Goal: Task Accomplishment & Management: Manage account settings

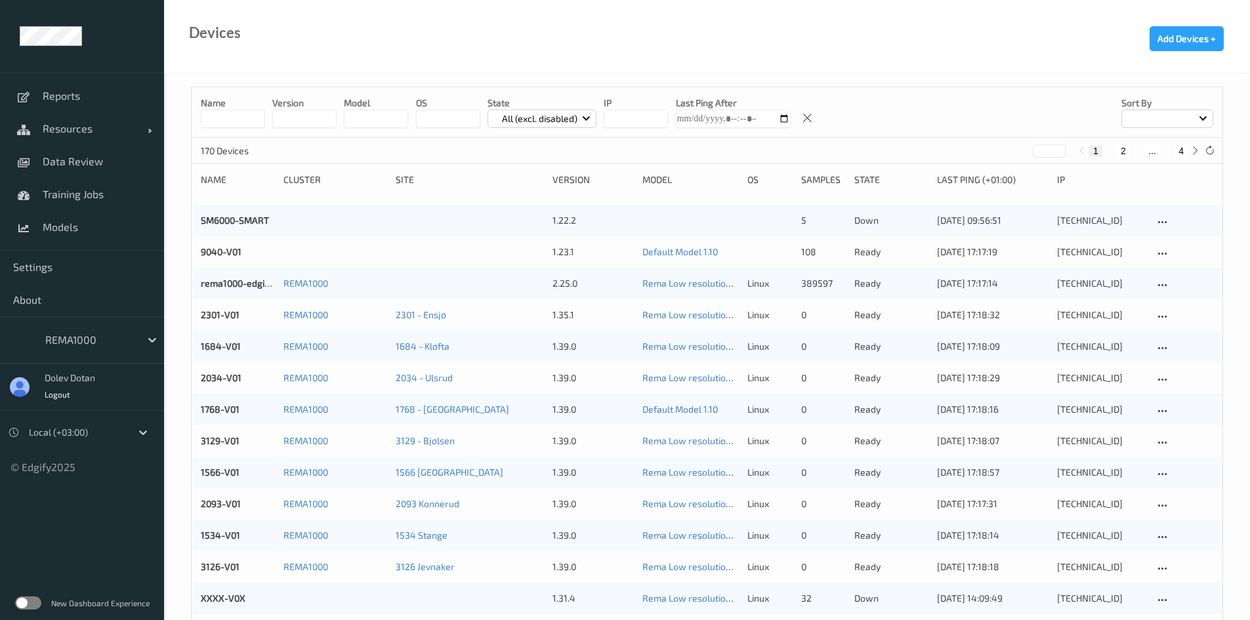
click at [31, 599] on label at bounding box center [28, 603] width 26 height 13
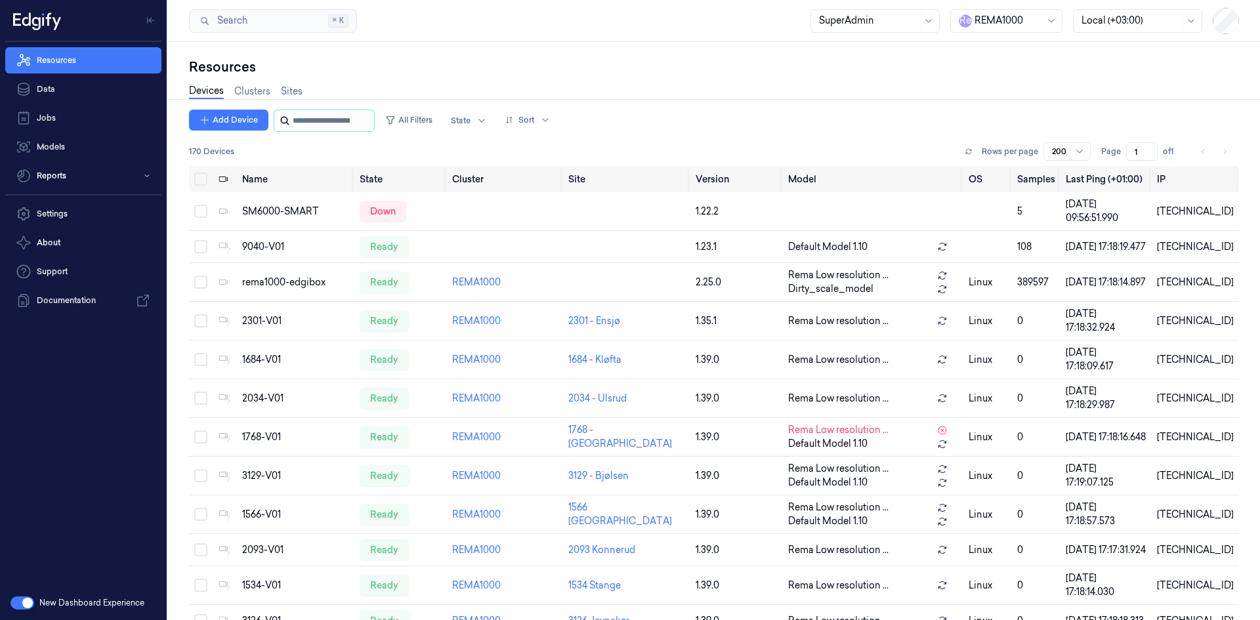
click at [306, 117] on input "string" at bounding box center [332, 120] width 79 height 21
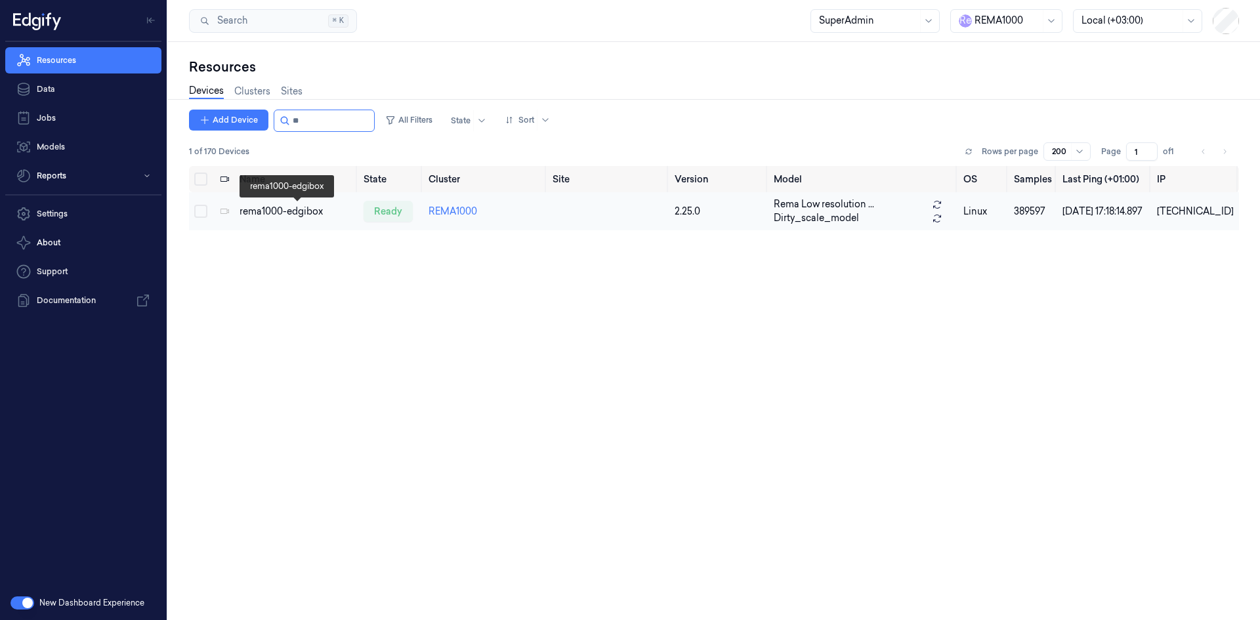
type input "**"
click at [287, 216] on div "rema1000-edgibox" at bounding box center [297, 212] width 114 height 14
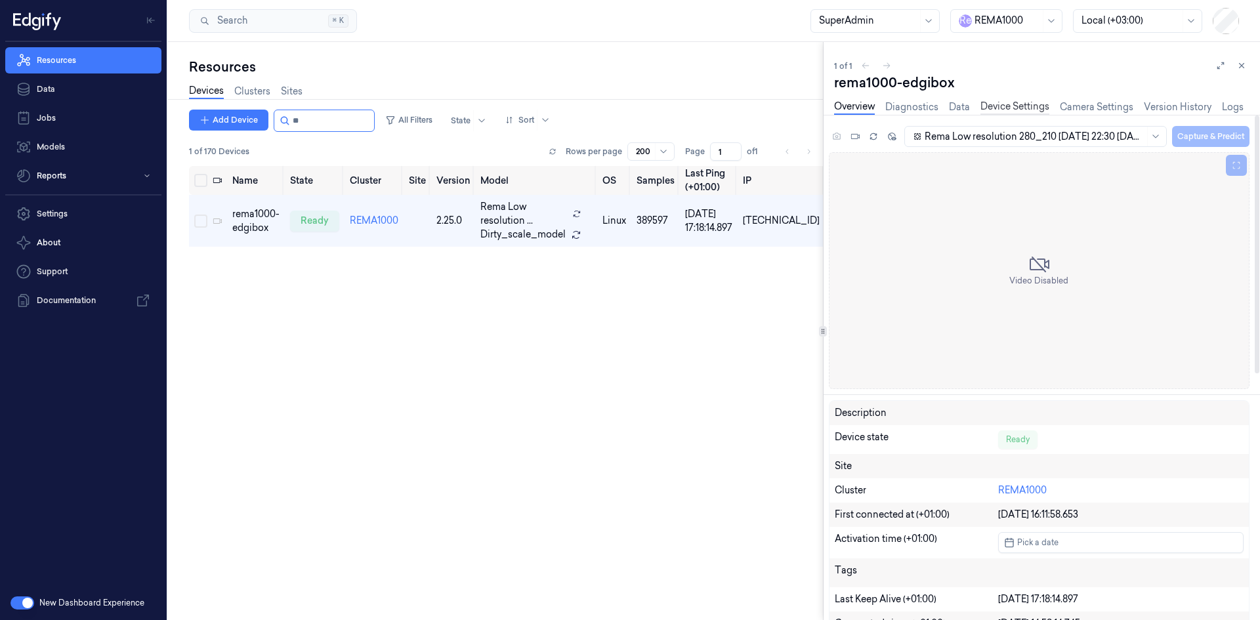
click at [1013, 102] on link "Device Settings" at bounding box center [1015, 107] width 69 height 15
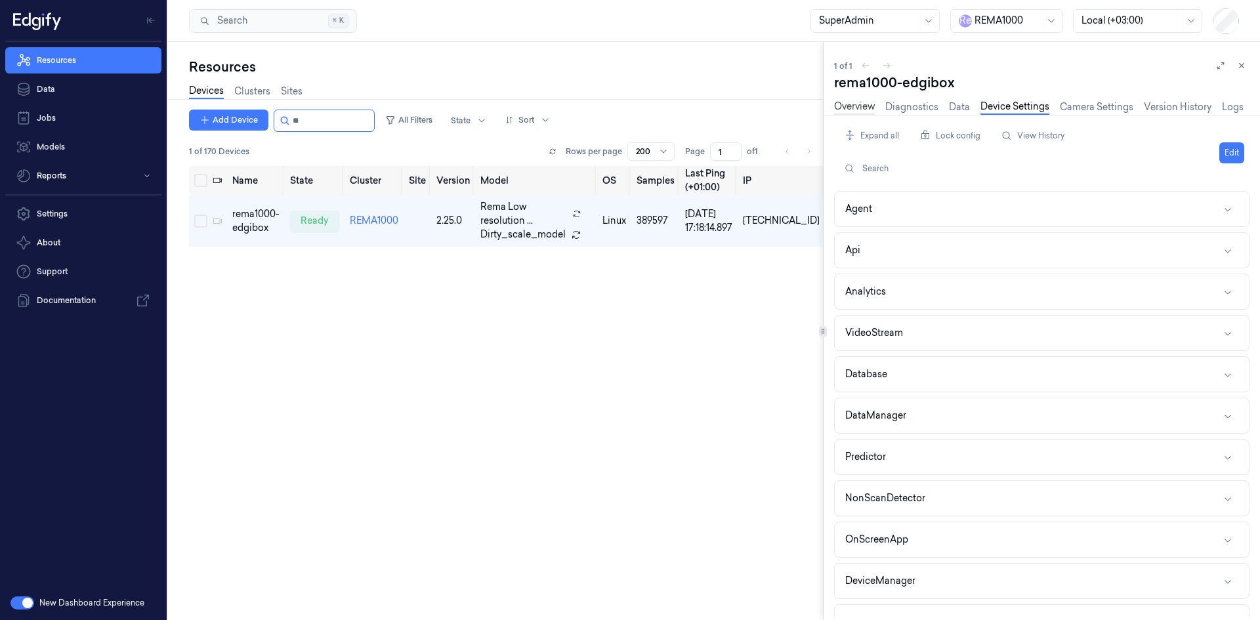
click at [860, 105] on link "Overview" at bounding box center [854, 107] width 41 height 15
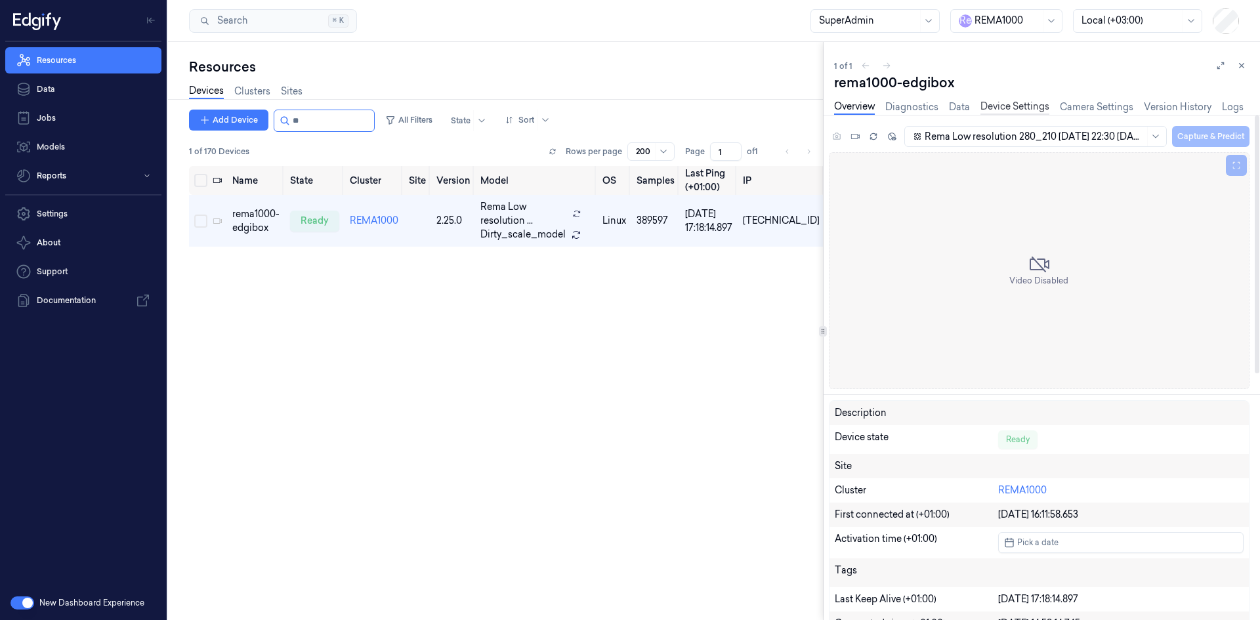
click at [1004, 104] on link "Device Settings" at bounding box center [1015, 107] width 69 height 15
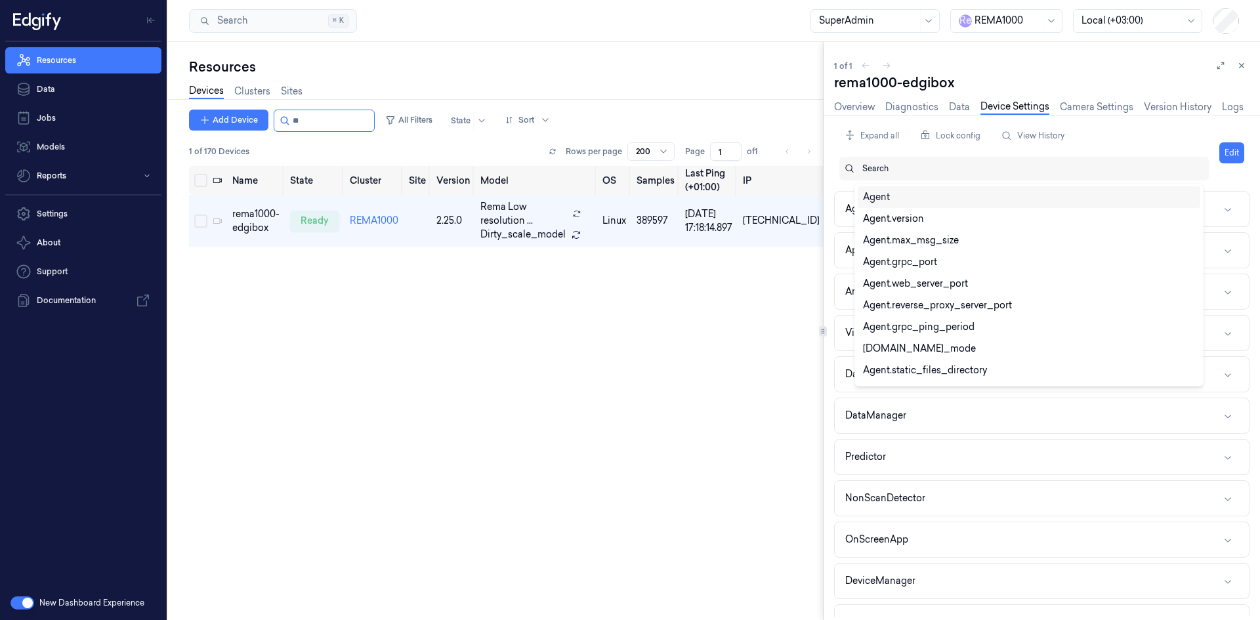
click at [883, 175] on div "Search" at bounding box center [1031, 169] width 336 height 24
paste input "minimum_samples_per_label"
type input "minimum_samples_per_label"
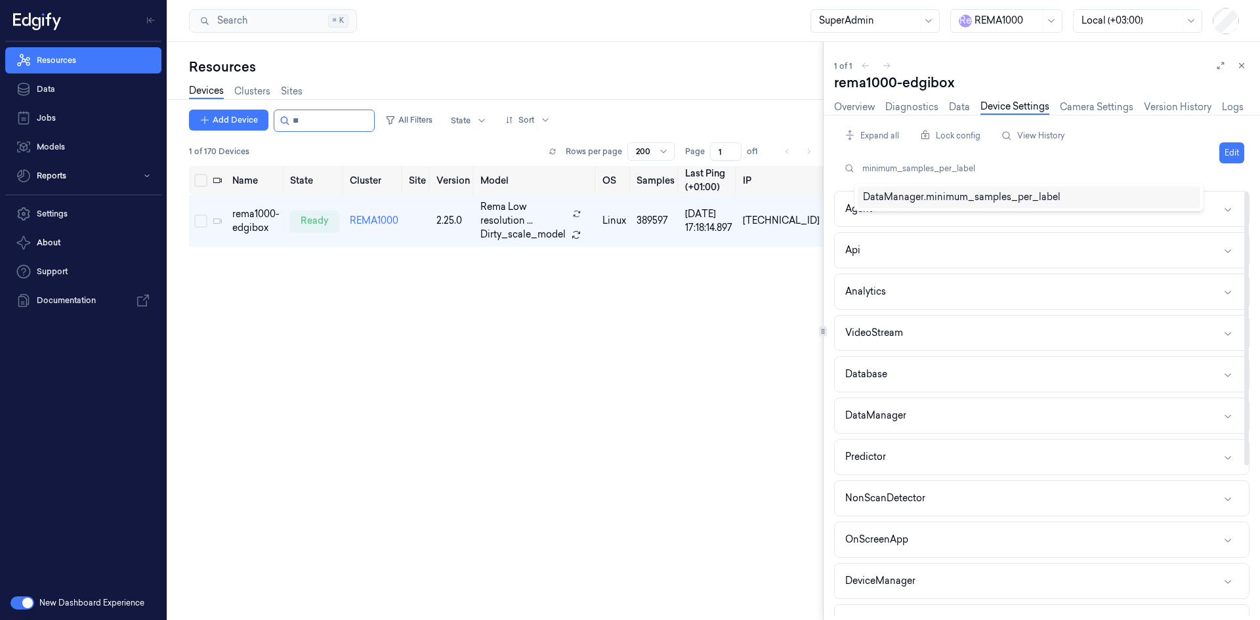
click at [1055, 199] on div "DataManager.minimum_samples_per_label" at bounding box center [962, 197] width 198 height 14
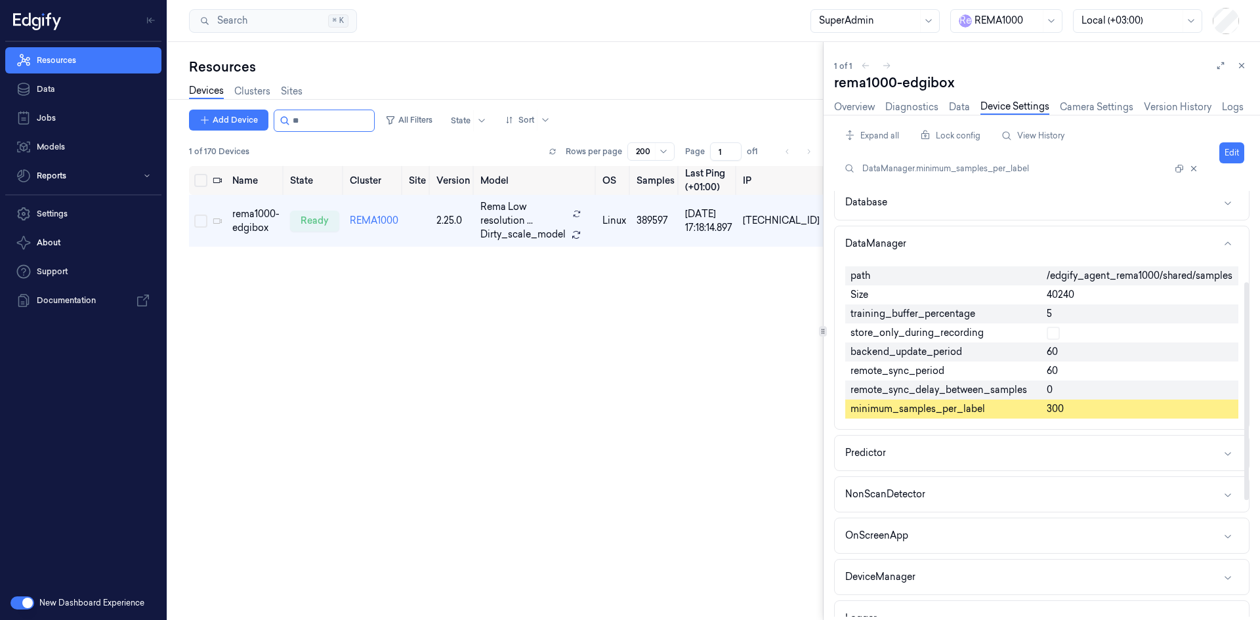
scroll to position [177, 0]
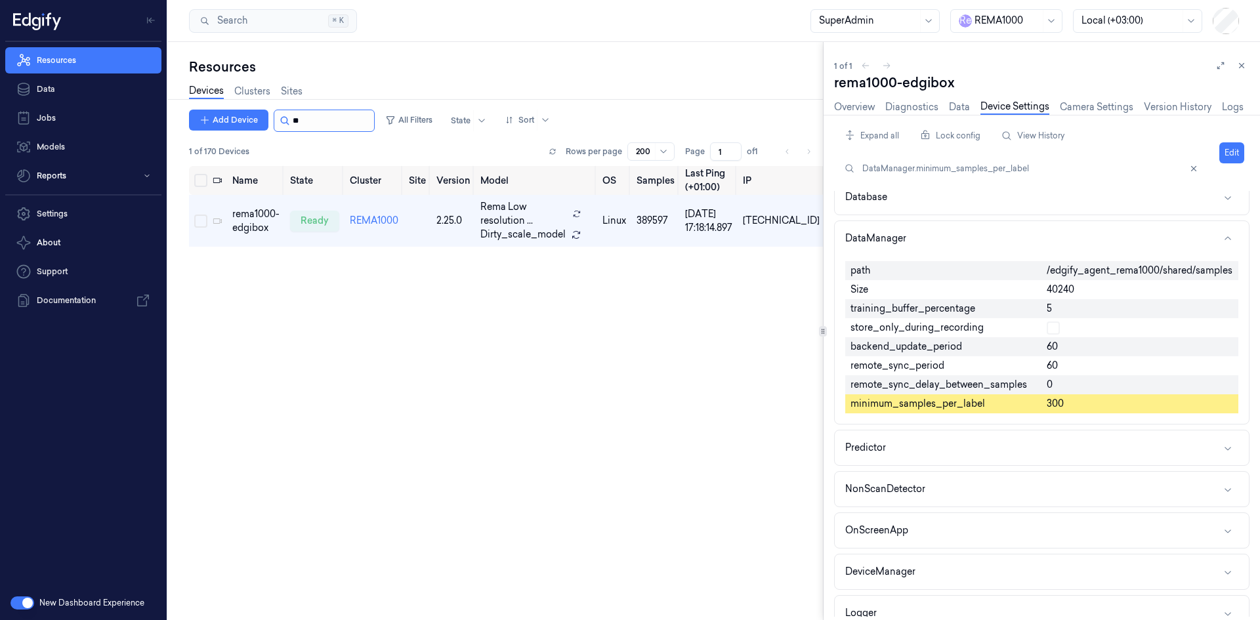
drag, startPoint x: 305, startPoint y: 123, endPoint x: 292, endPoint y: 123, distance: 13.1
click at [293, 123] on input "string" at bounding box center [332, 120] width 79 height 21
type input "*"
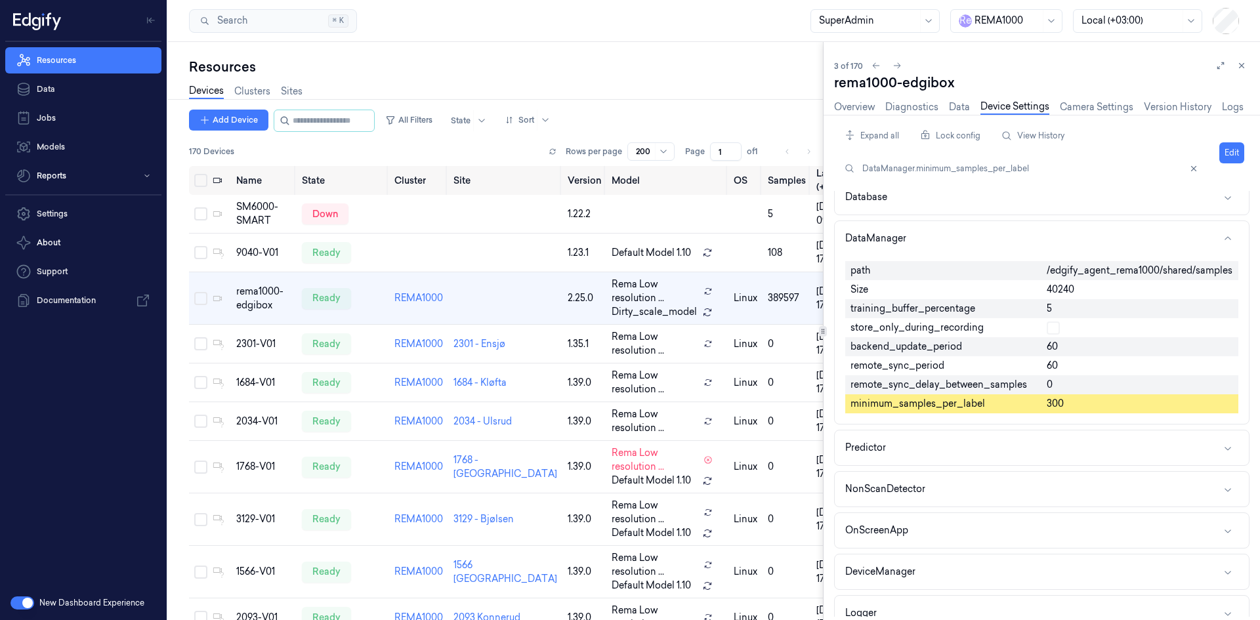
click at [1033, 27] on div at bounding box center [1008, 21] width 66 height 14
click at [997, 205] on div "waitrose" at bounding box center [987, 212] width 56 height 14
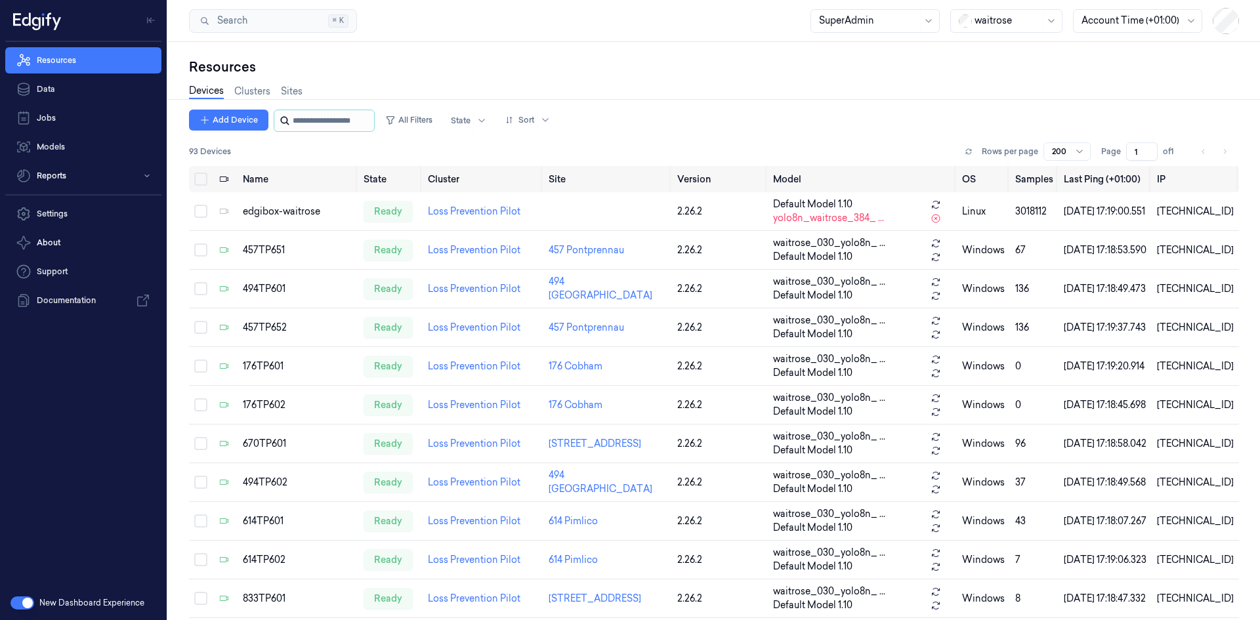
click at [339, 119] on input "string" at bounding box center [332, 120] width 79 height 21
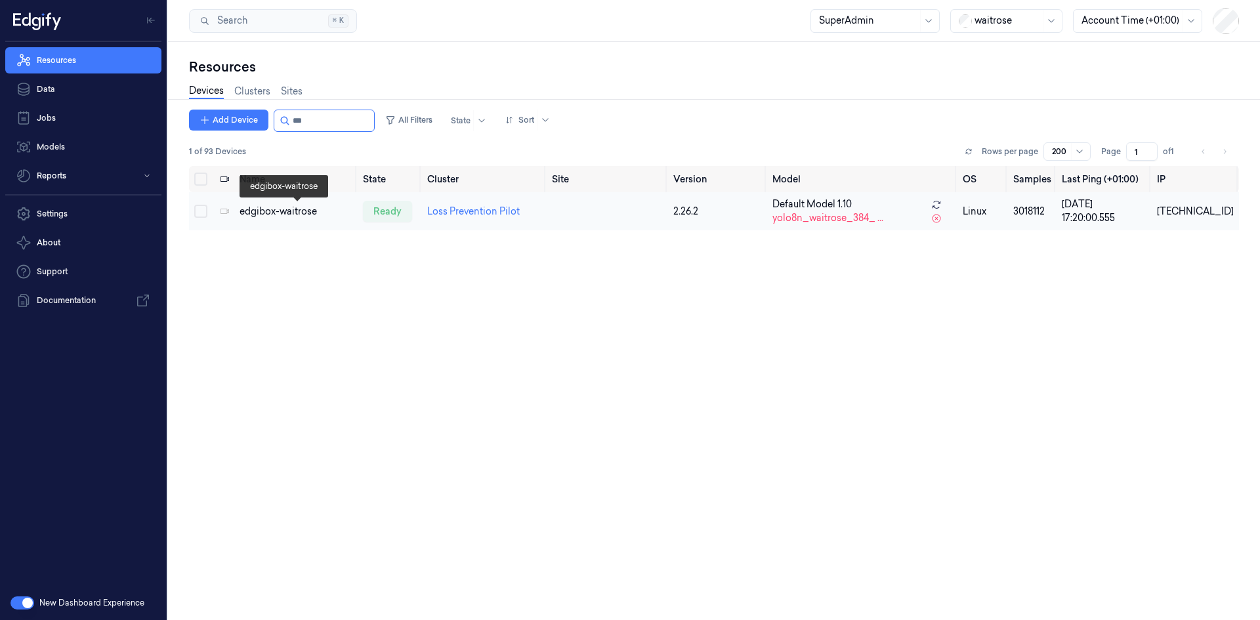
type input "***"
click at [305, 215] on div "edgibox-waitrose" at bounding box center [296, 212] width 113 height 14
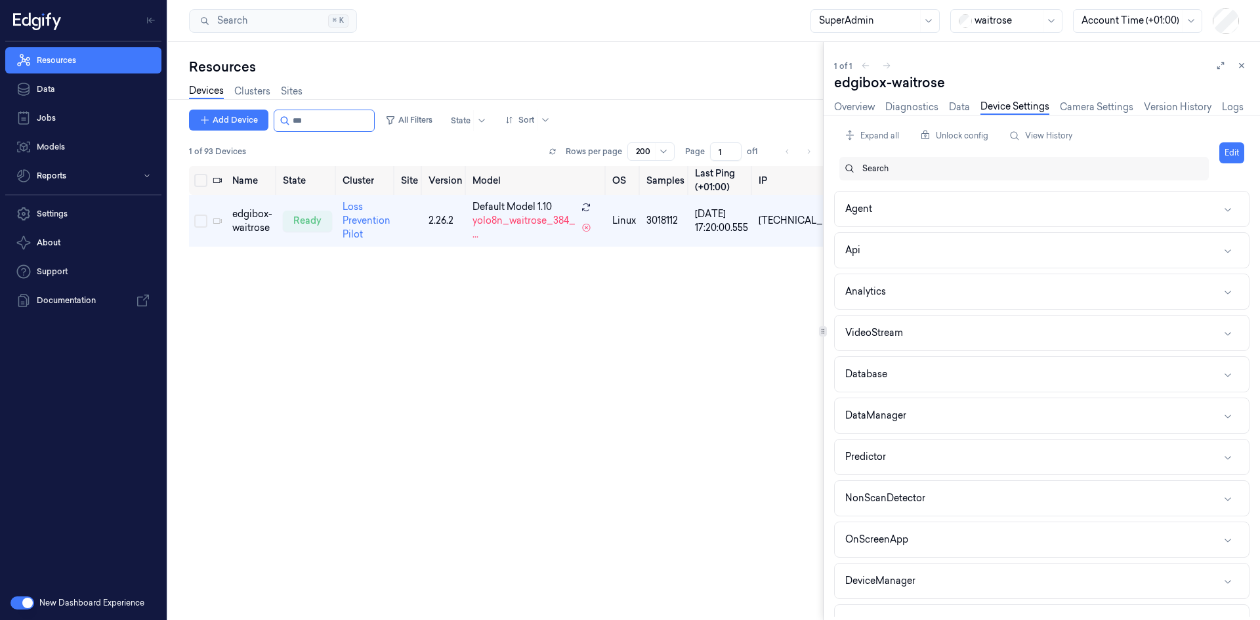
click at [876, 175] on div "Search" at bounding box center [1031, 169] width 336 height 24
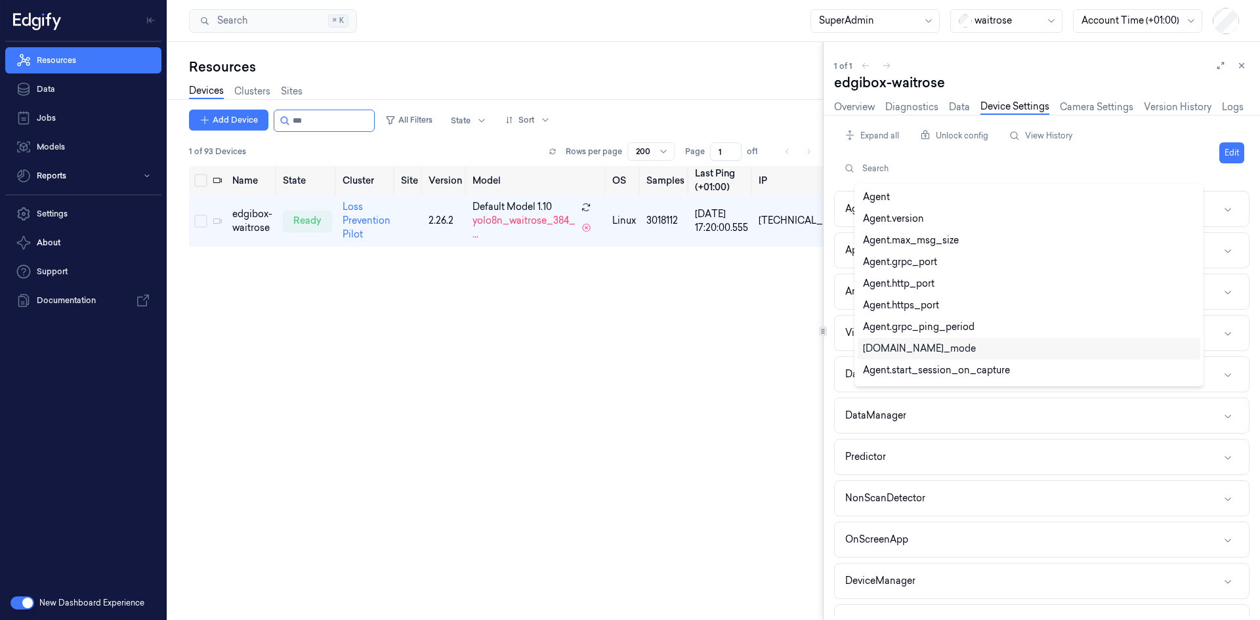
paste input "minimum_samples_per_label"
type input "minimum_samples_per_label"
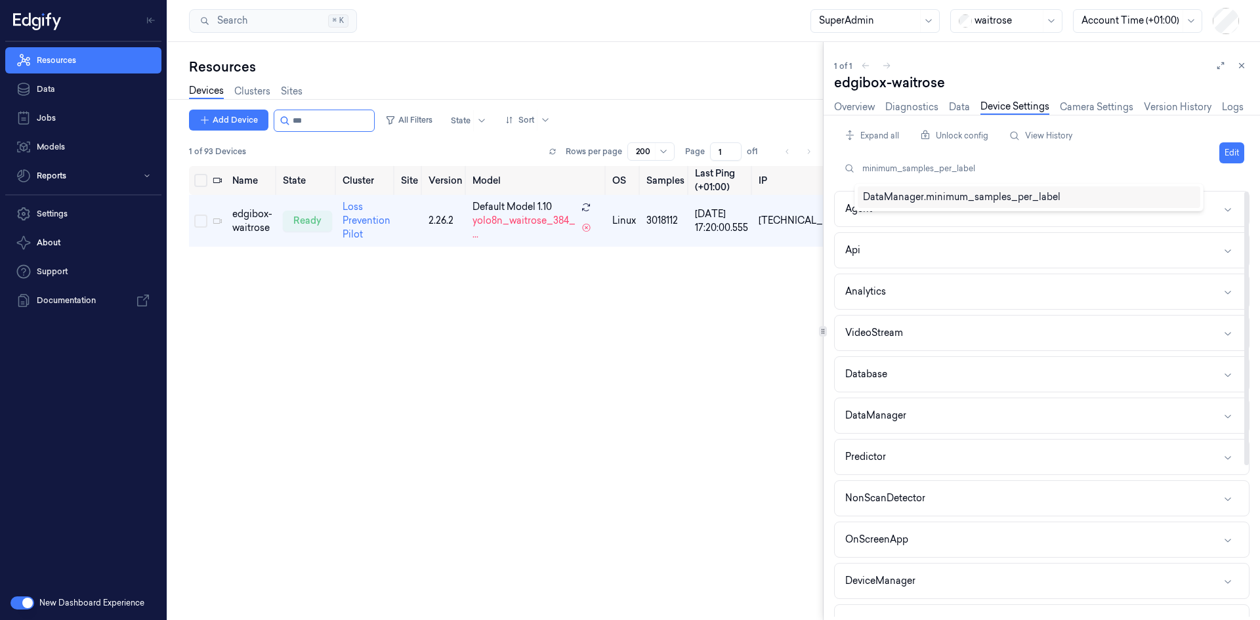
click at [988, 188] on div "DataManager.minimum_samples_per_label" at bounding box center [1029, 197] width 342 height 22
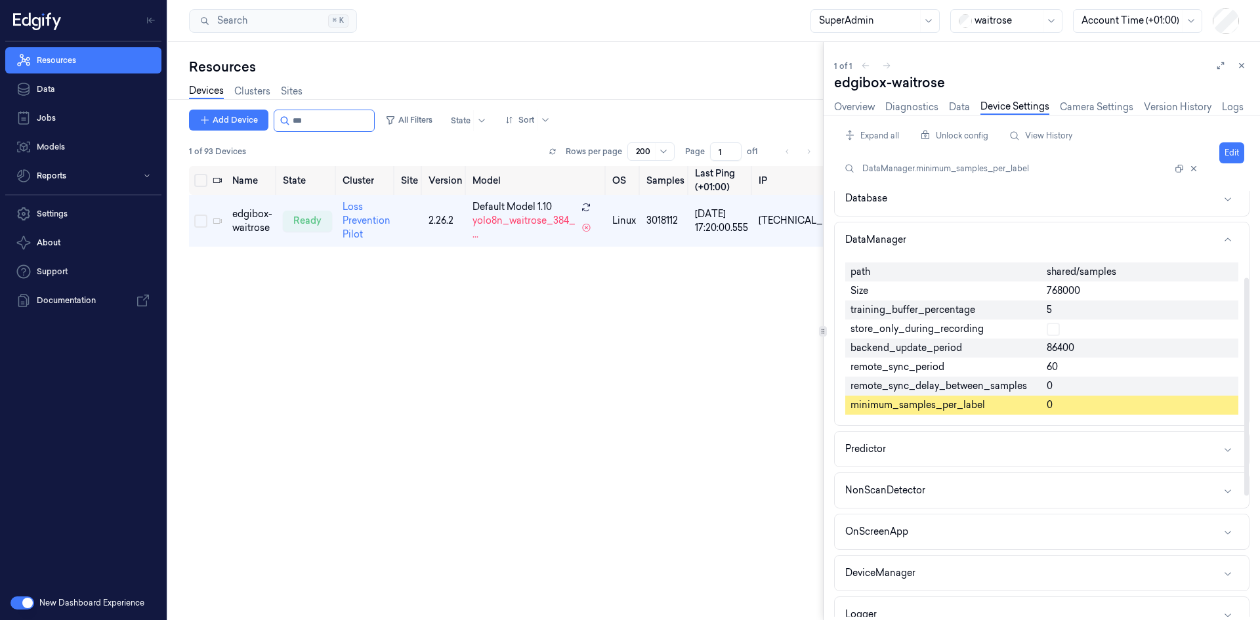
scroll to position [177, 0]
